Goal: Use online tool/utility: Utilize a website feature to perform a specific function

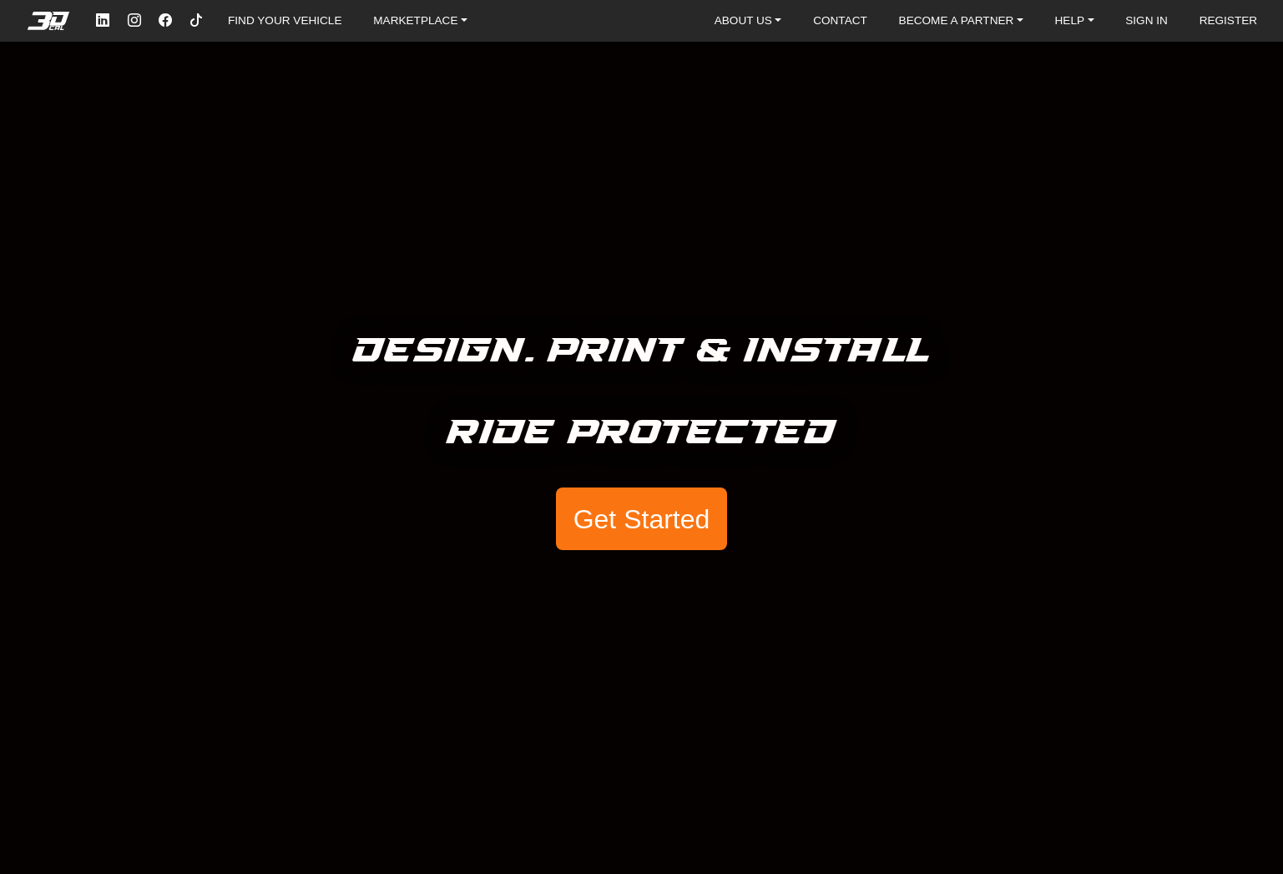
click at [622, 524] on button "Get Started" at bounding box center [641, 519] width 170 height 63
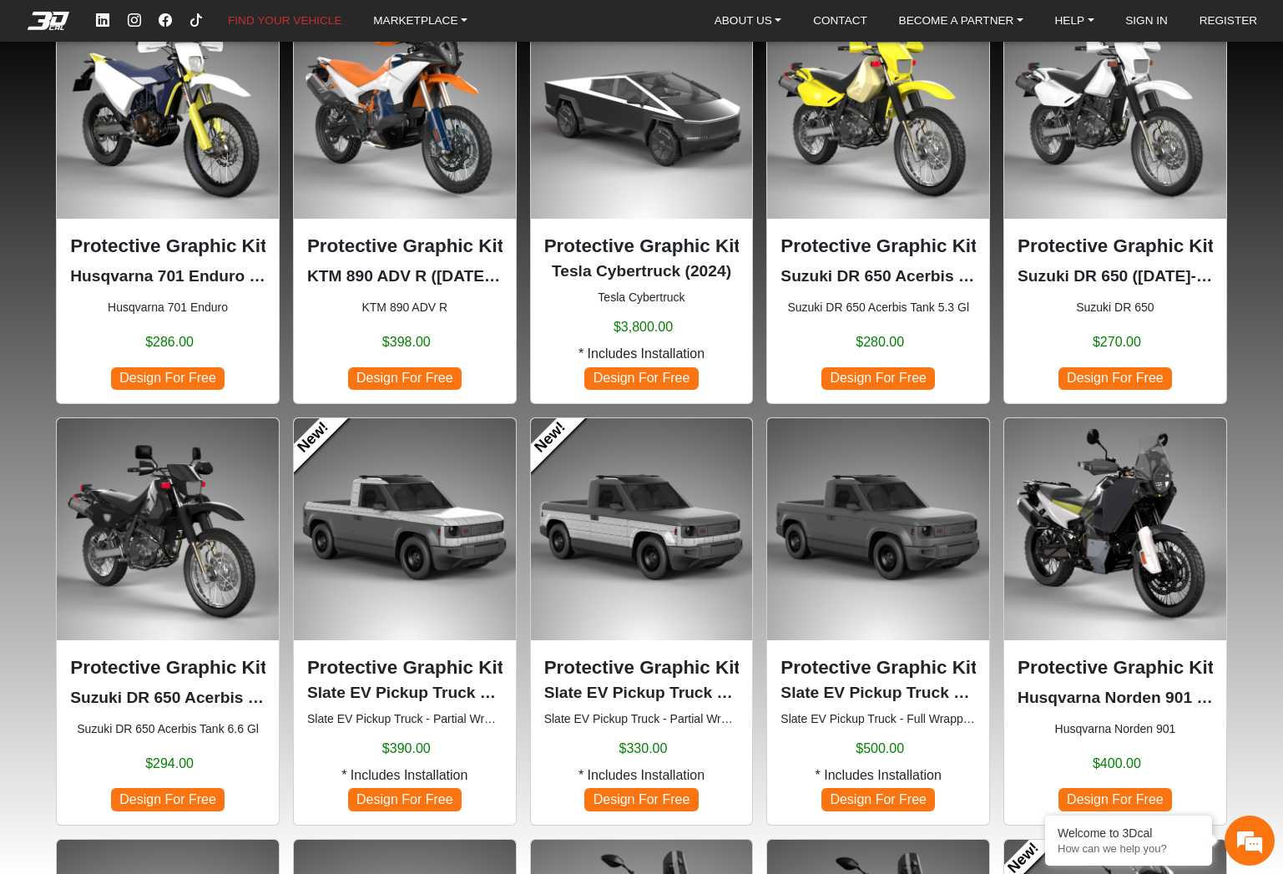
scroll to position [204, 0]
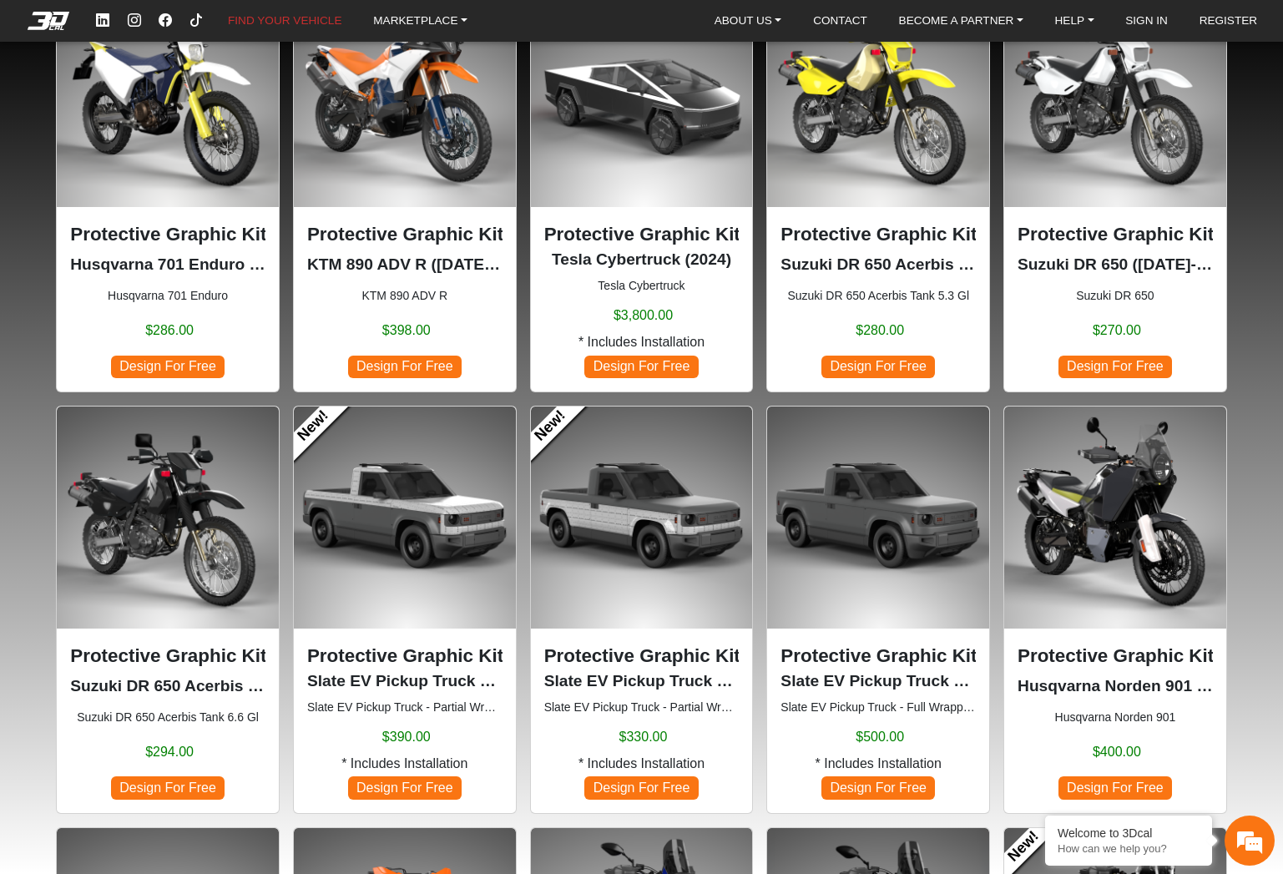
click at [640, 569] on img at bounding box center [642, 518] width 222 height 222
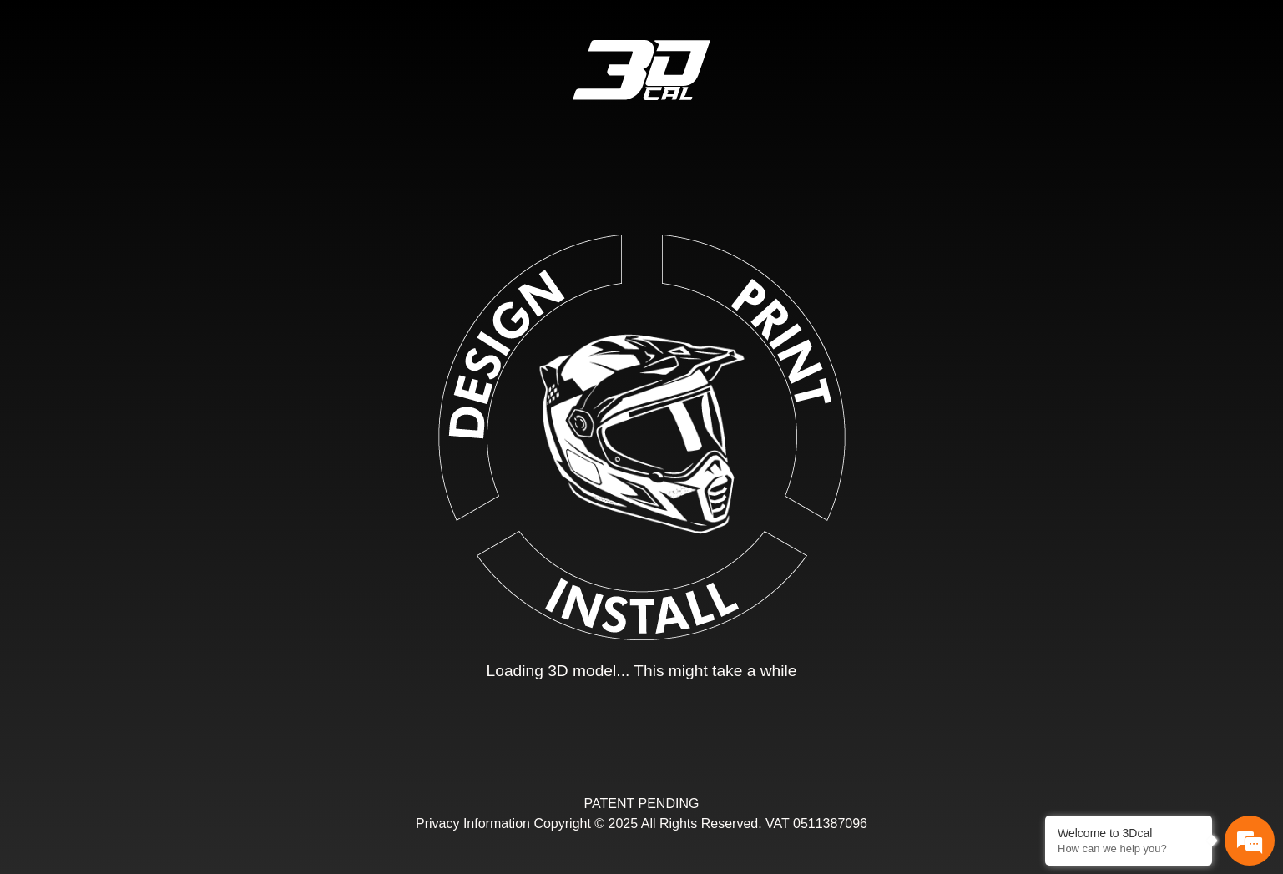
type input "*"
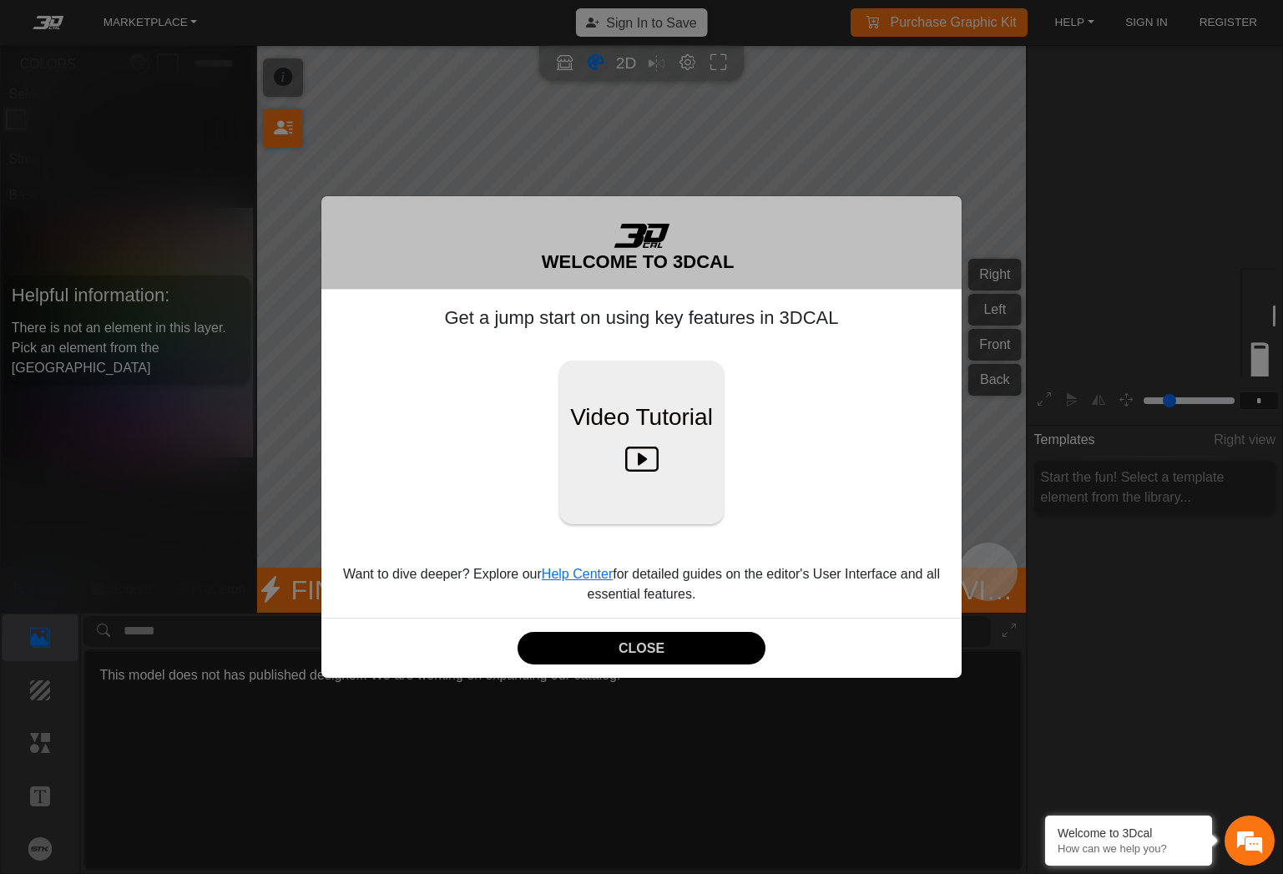
scroll to position [149, 186]
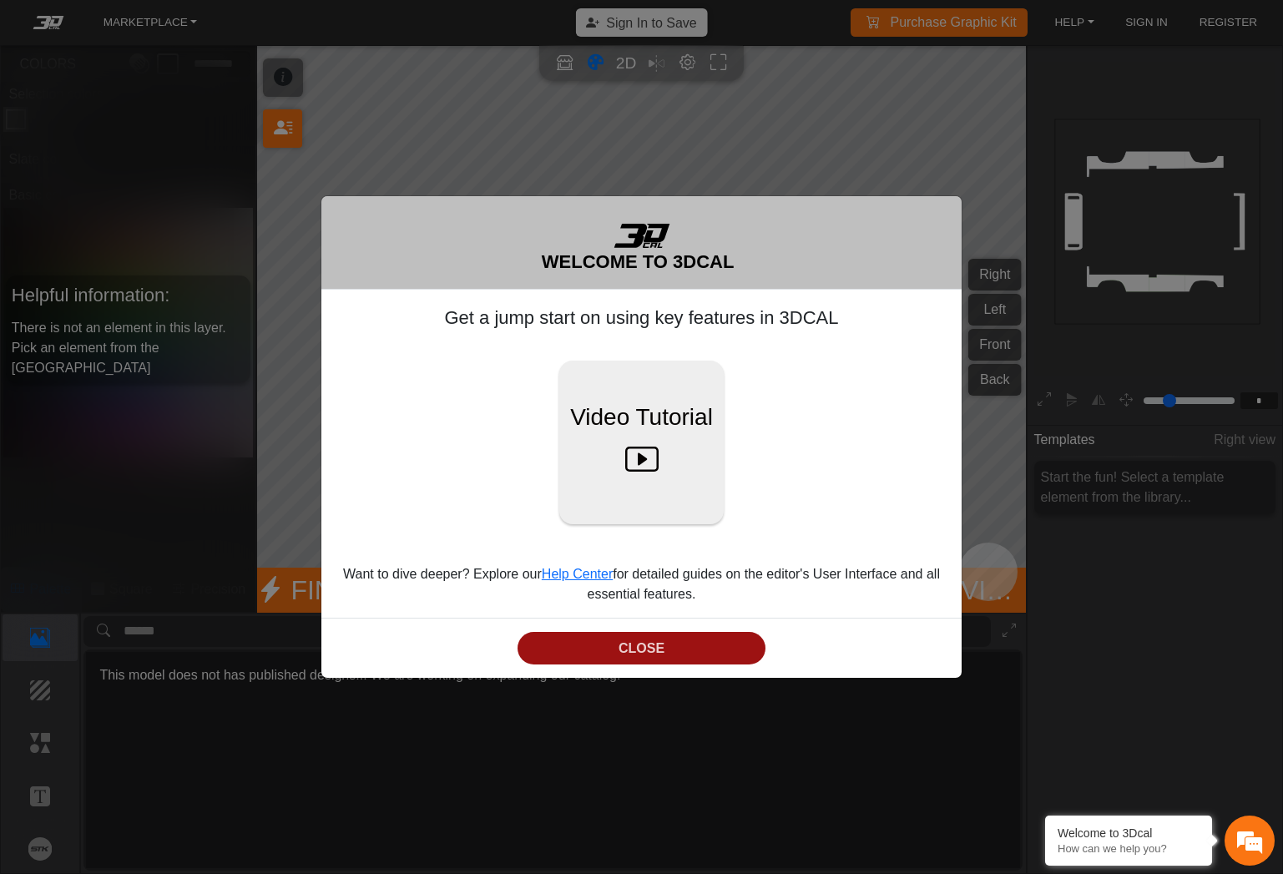
click at [677, 653] on button "CLOSE" at bounding box center [642, 648] width 248 height 33
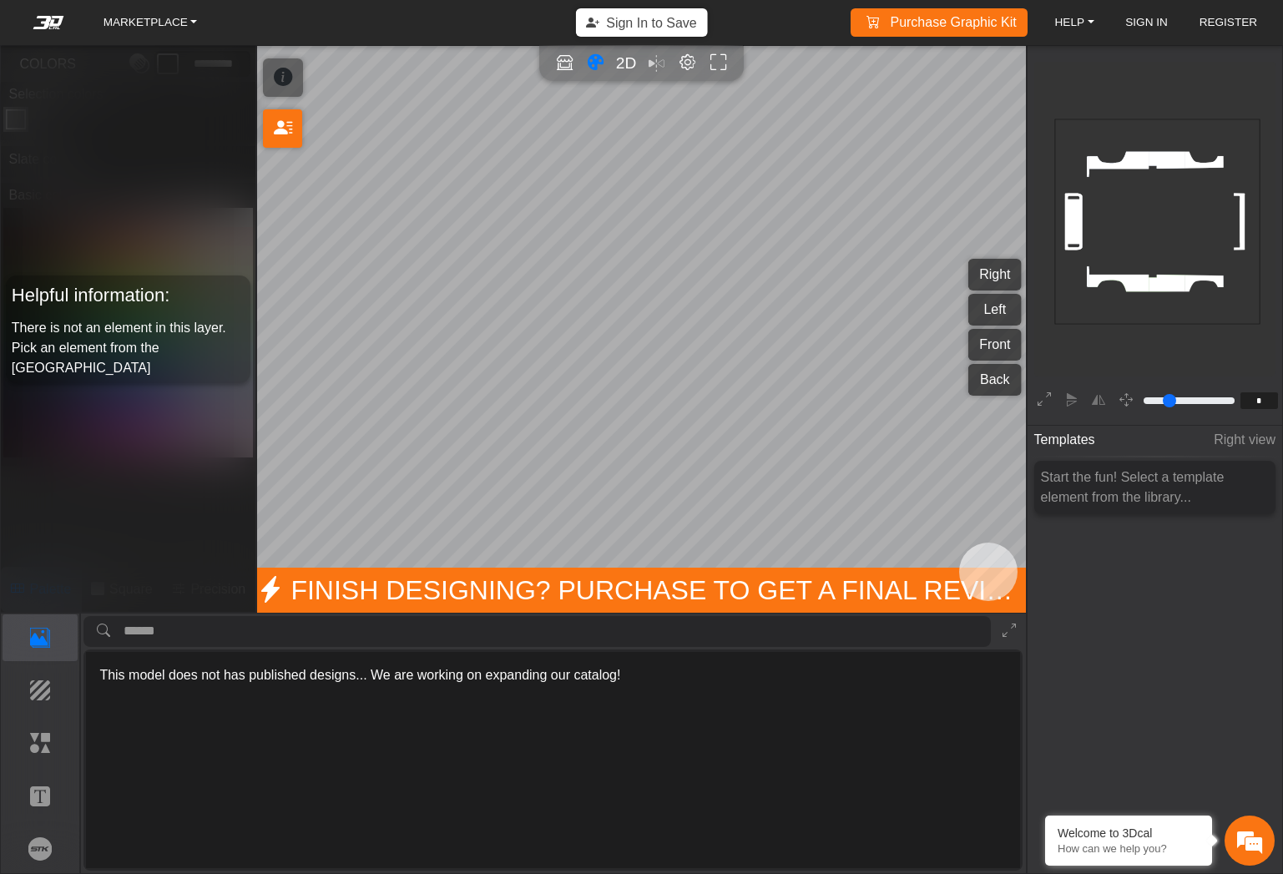
click at [1142, 165] on rect at bounding box center [1157, 221] width 205 height 205
click at [1149, 283] on rect at bounding box center [1157, 221] width 205 height 205
click at [1148, 283] on icon "background_wire_template_bg decal_slate_ver2_right decal_slate_ver2_left decal_…" at bounding box center [1156, 221] width 615 height 615
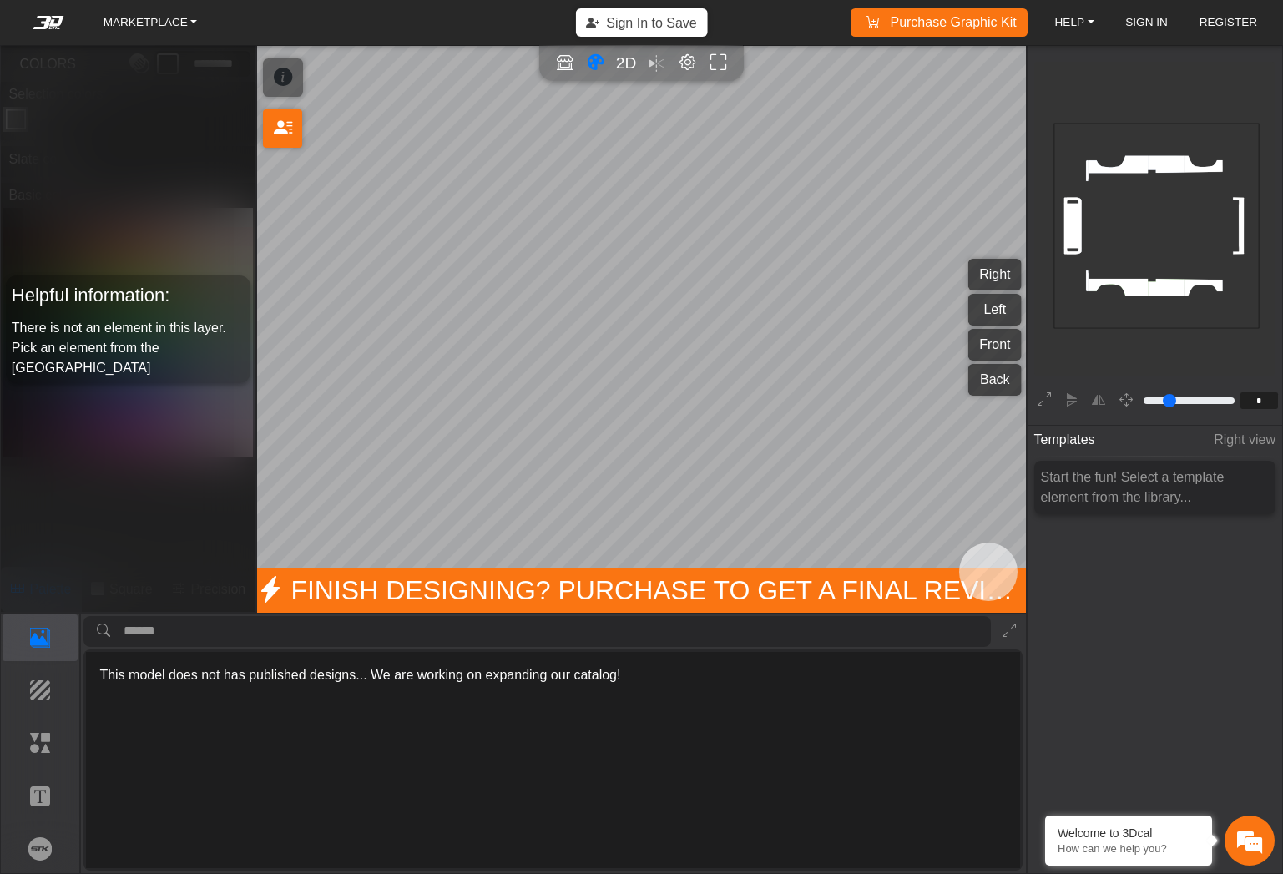
click at [1148, 283] on icon "background_wire_template_bg decal_slate_ver2_right decal_slate_ver2_left decal_…" at bounding box center [1156, 225] width 615 height 615
click at [991, 271] on button "Right" at bounding box center [995, 275] width 53 height 32
click at [1178, 280] on rect at bounding box center [1156, 226] width 205 height 205
